Goal: Task Accomplishment & Management: Use online tool/utility

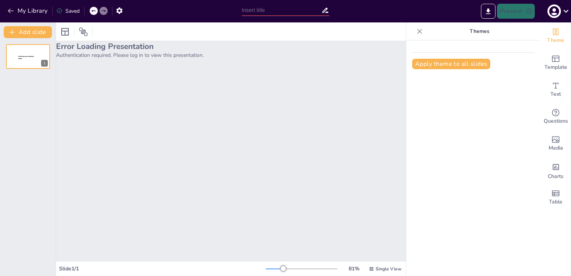
click at [94, 11] on icon at bounding box center [93, 11] width 4 height 4
click at [13, 9] on icon "button" at bounding box center [10, 10] width 7 height 7
